Goal: Use online tool/utility

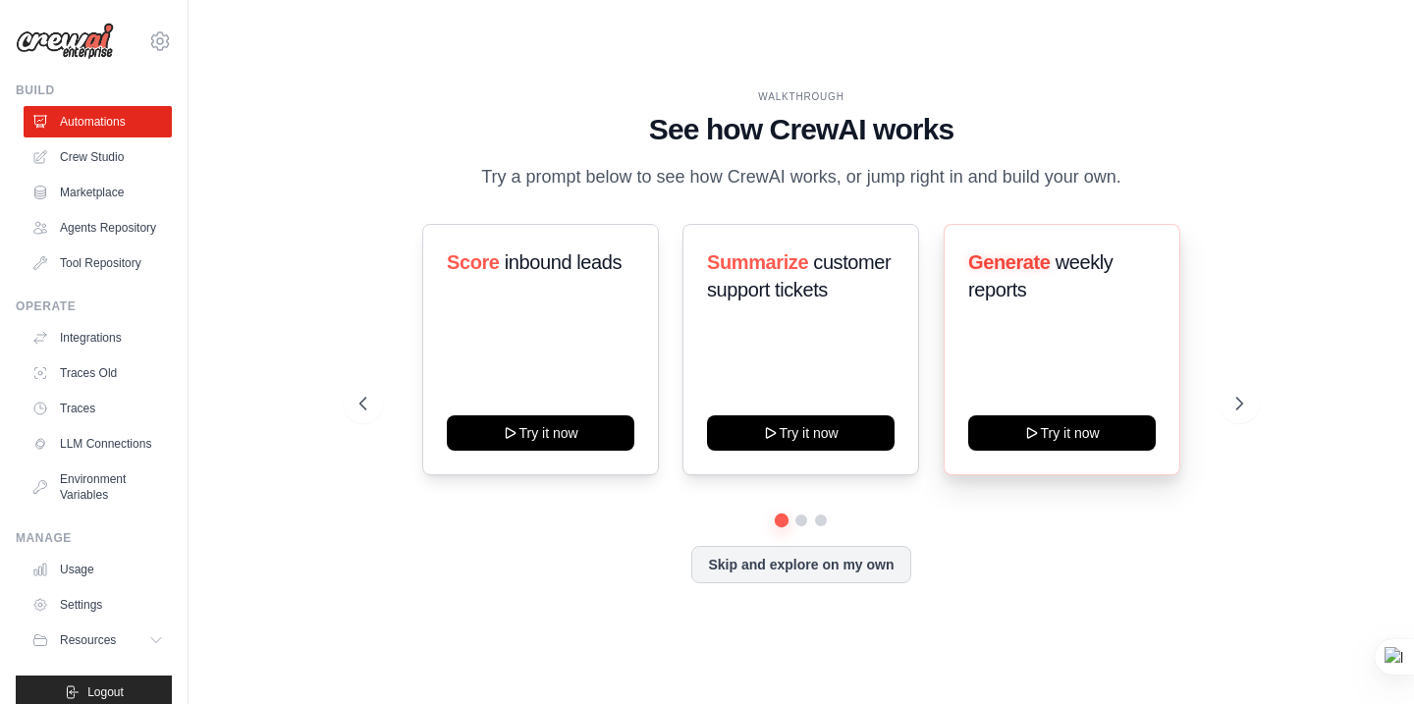
click at [1016, 449] on div "Generate weekly reports Try it now" at bounding box center [1062, 349] width 237 height 251
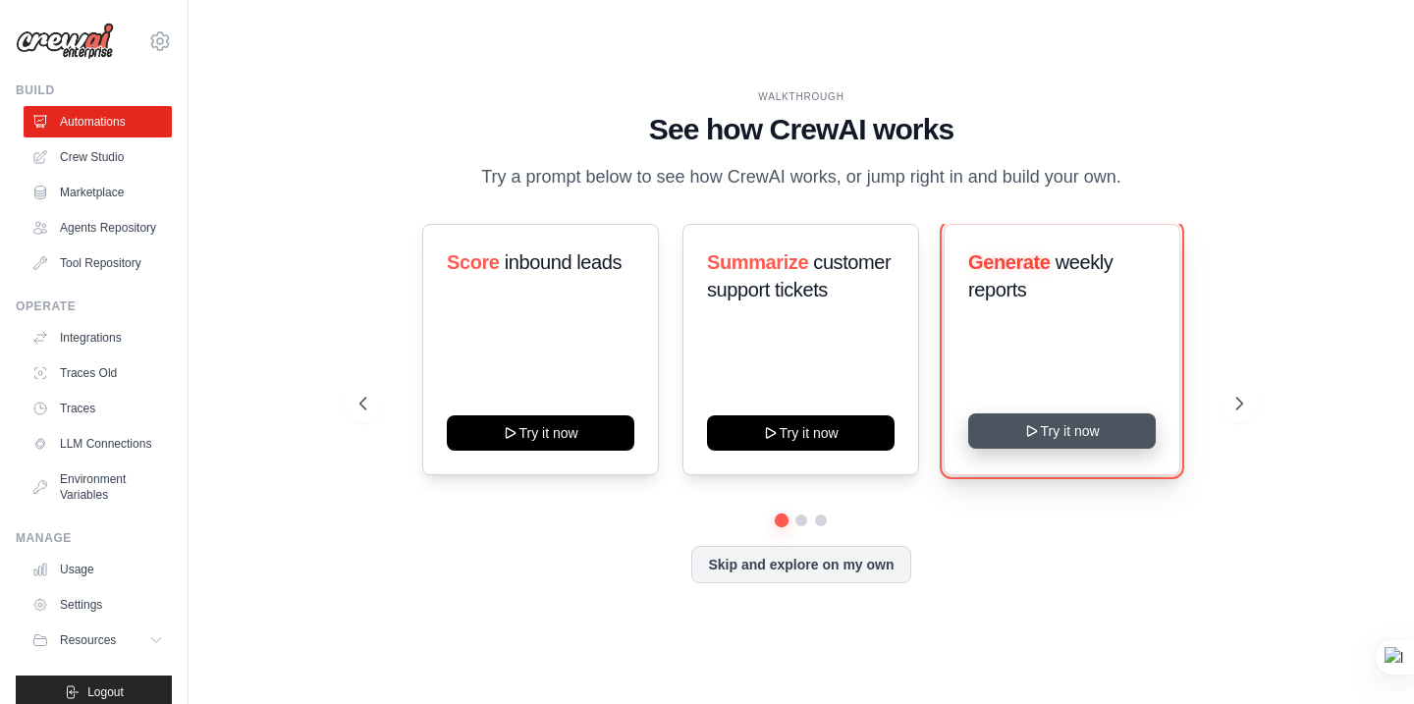
click at [1018, 442] on button "Try it now" at bounding box center [1062, 430] width 188 height 35
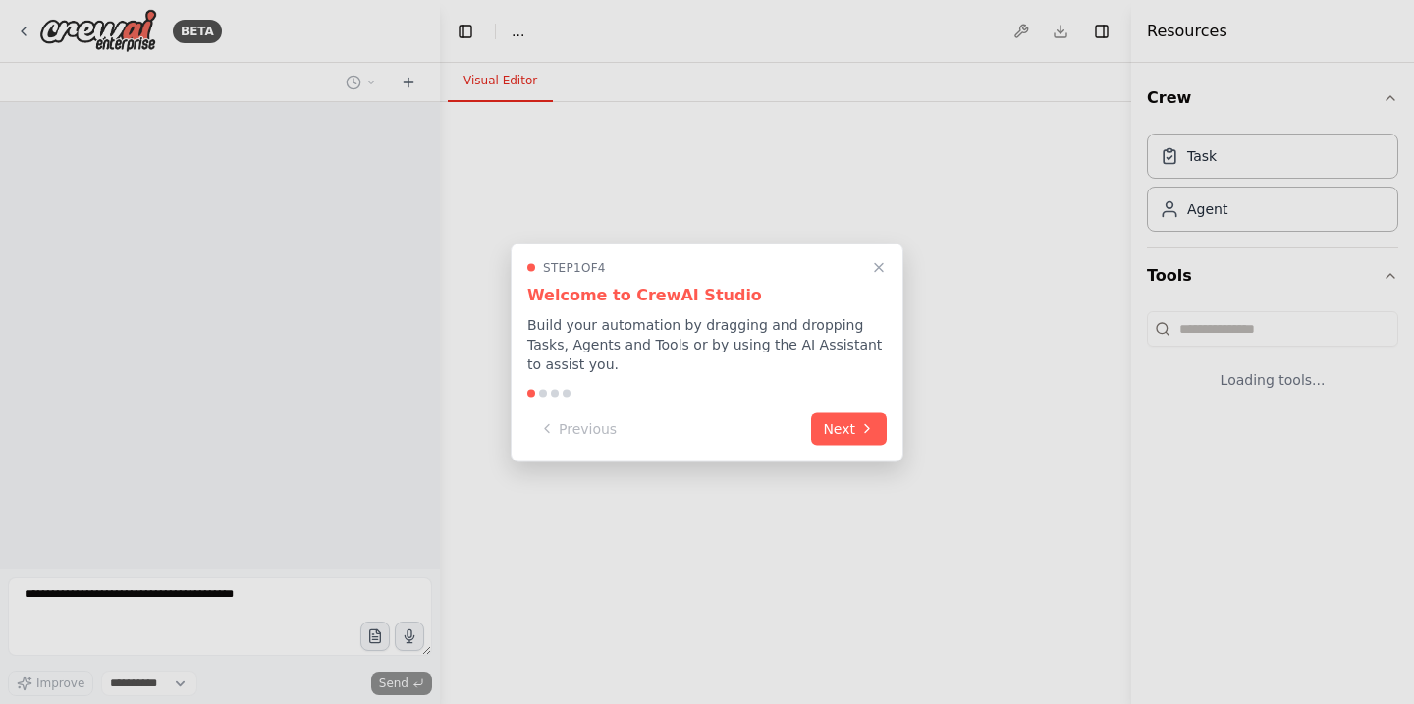
select select "****"
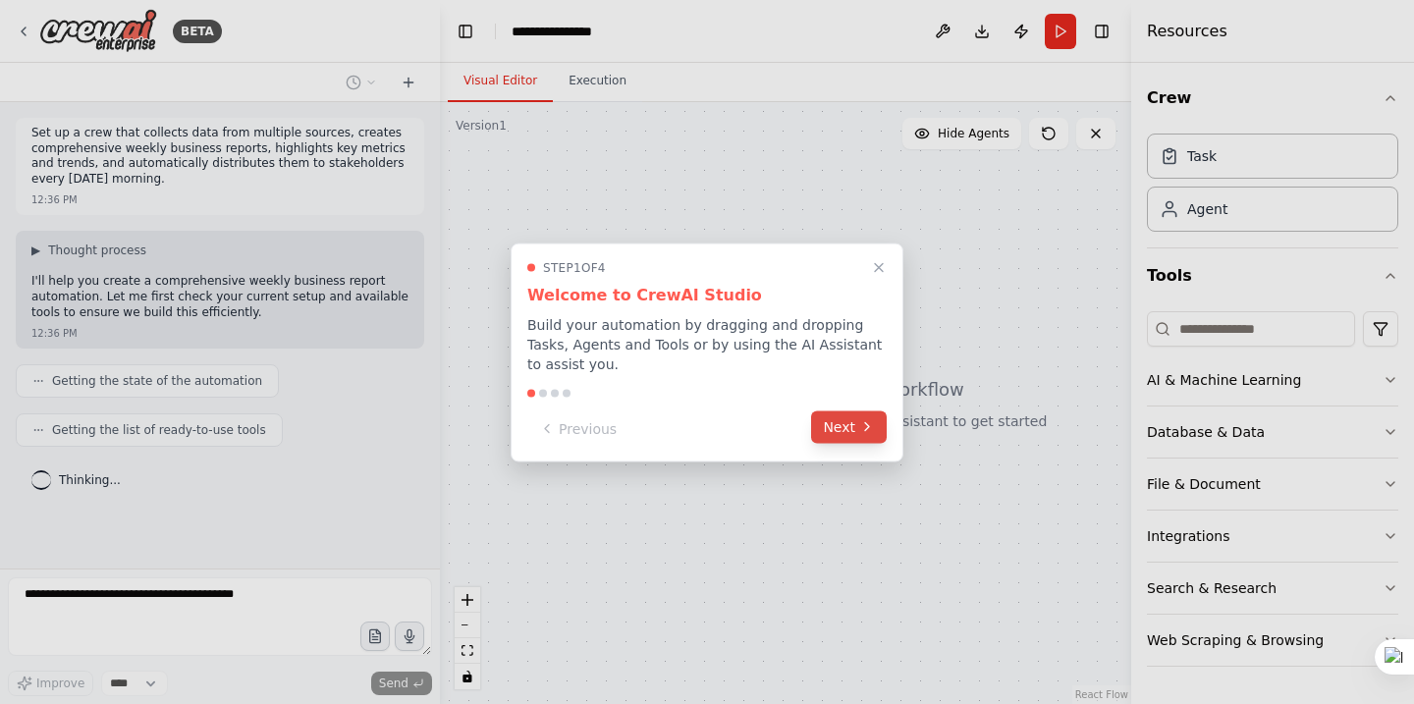
click at [856, 423] on button "Next" at bounding box center [849, 426] width 76 height 32
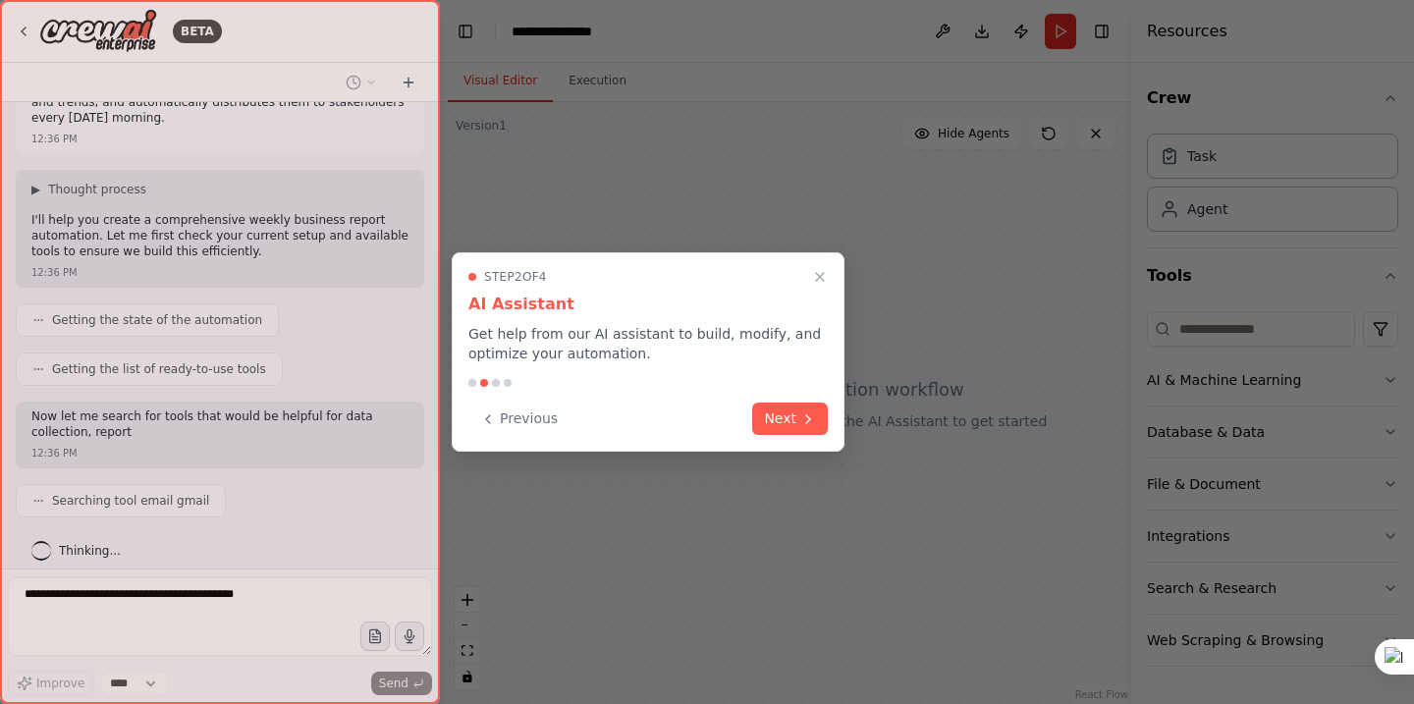
scroll to position [76, 0]
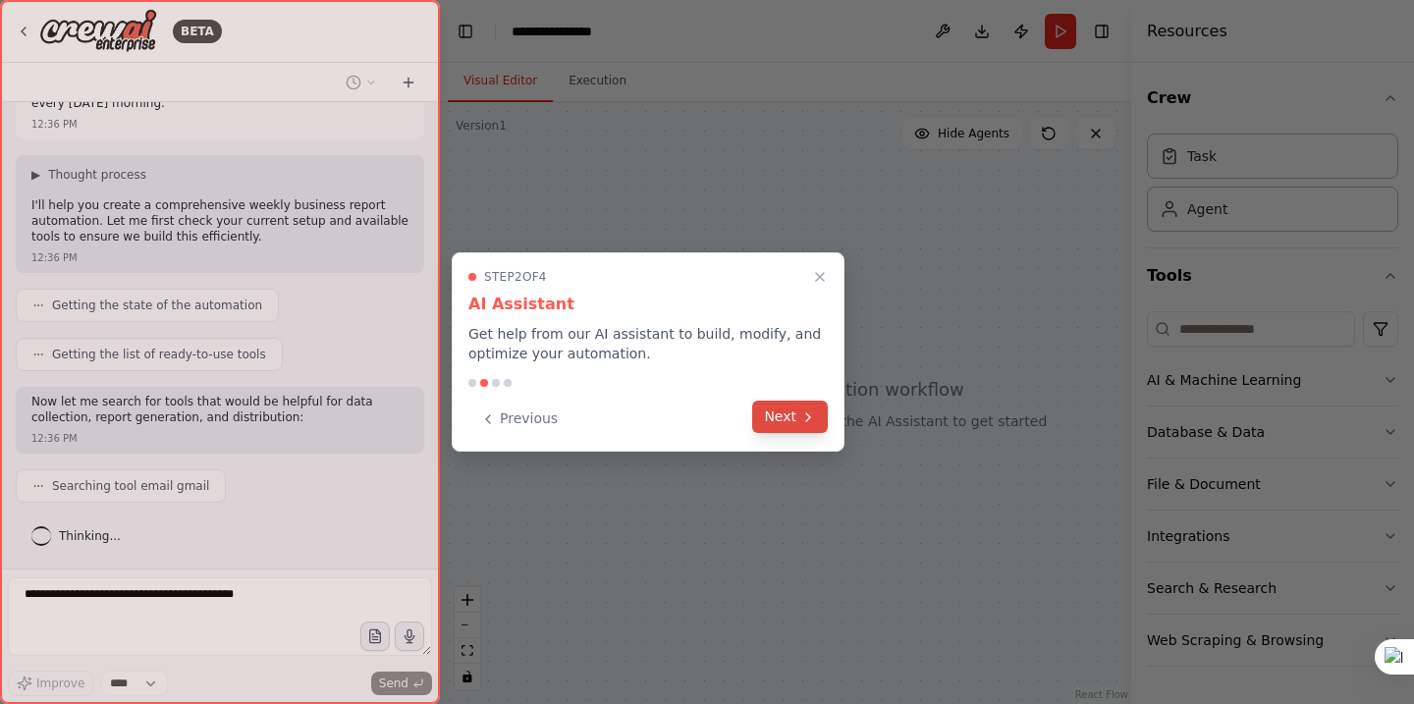
click at [810, 415] on icon at bounding box center [808, 417] width 16 height 16
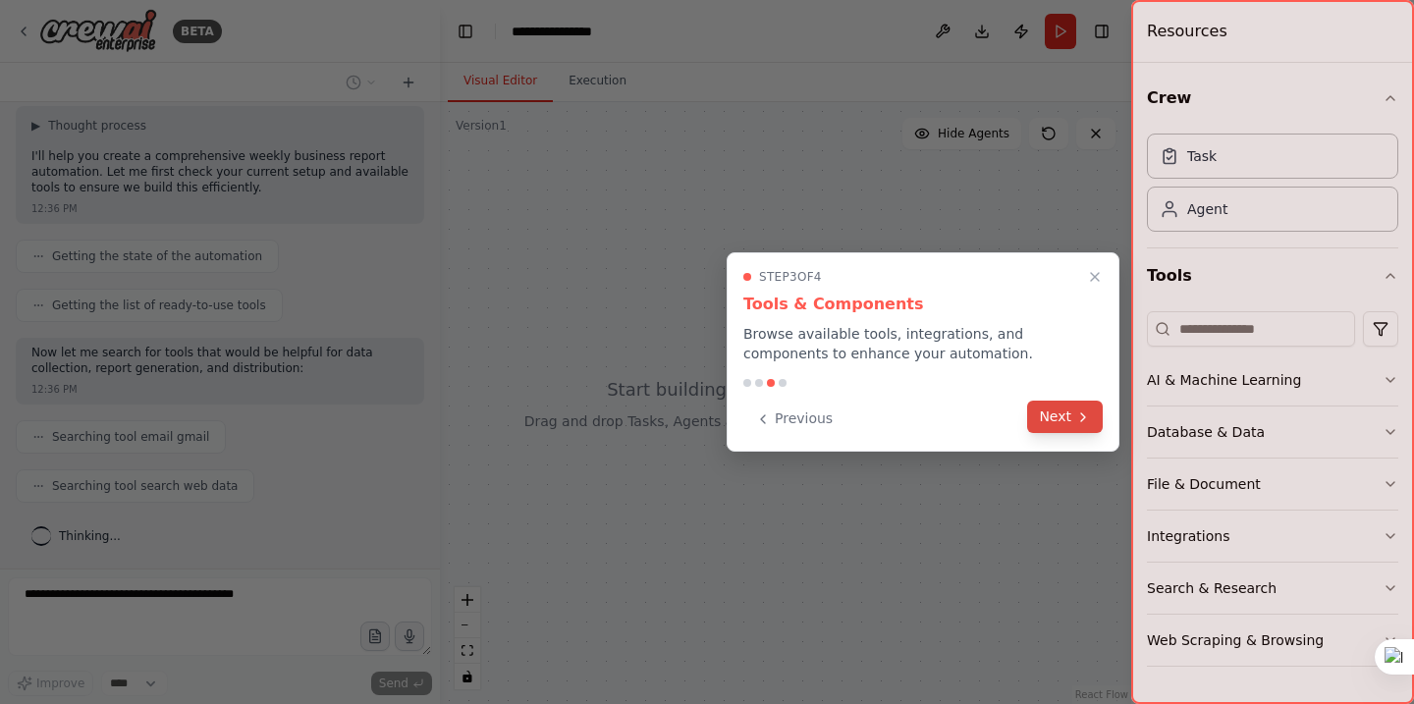
scroll to position [174, 0]
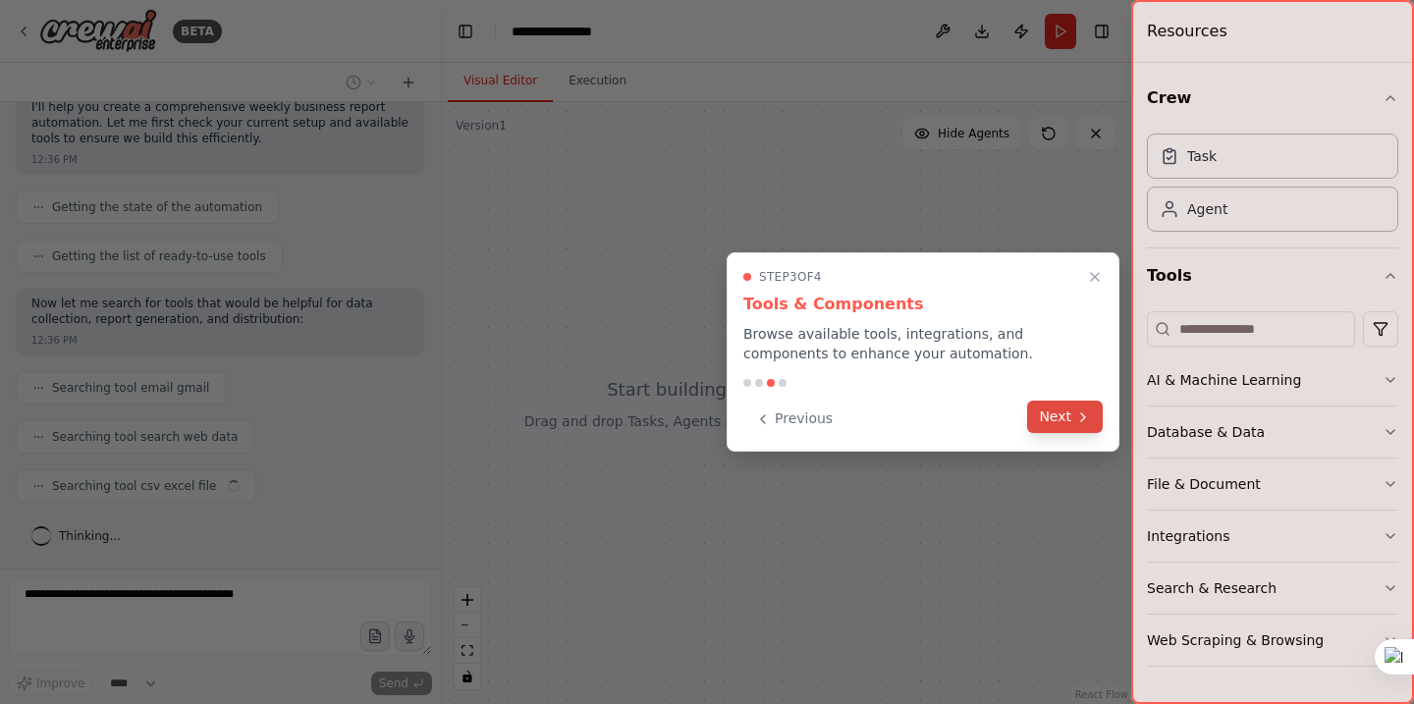
click at [1045, 424] on button "Next" at bounding box center [1065, 417] width 76 height 32
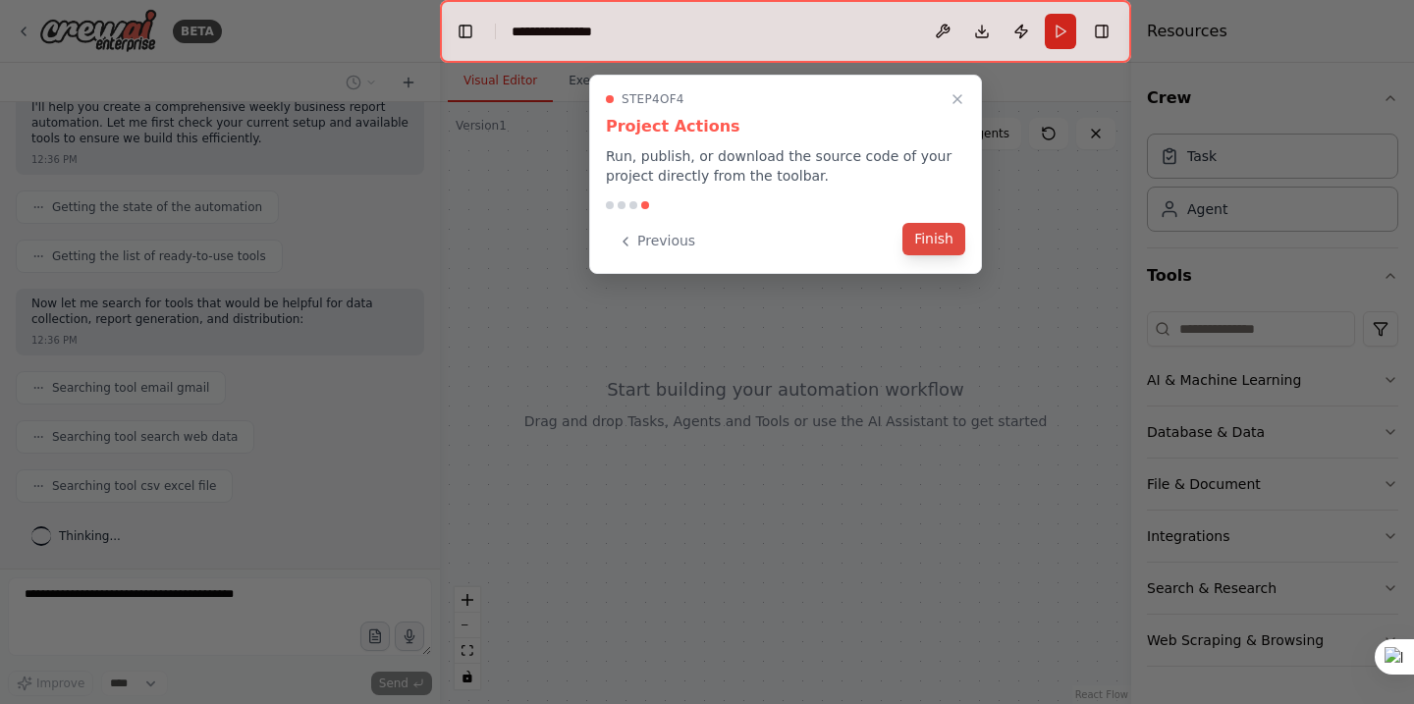
click at [940, 247] on button "Finish" at bounding box center [933, 239] width 63 height 32
